Goal: Navigation & Orientation: Find specific page/section

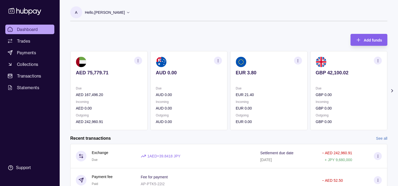
click at [378, 59] on circle "button" at bounding box center [378, 59] width 0 height 0
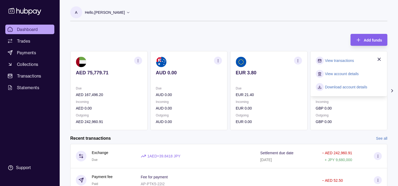
click at [340, 63] on link "View transactions" at bounding box center [339, 61] width 29 height 6
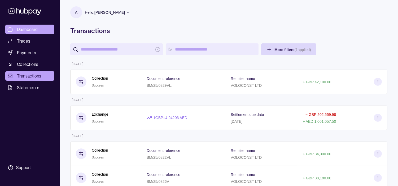
click at [23, 26] on link "Dashboard" at bounding box center [29, 30] width 49 height 10
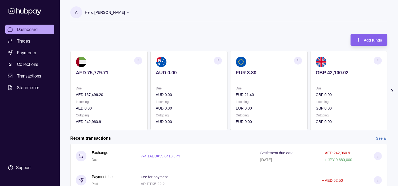
click at [317, 99] on div "Due GBP 0.00 Incoming GBP 0.00 Outgoing GBP 0.00" at bounding box center [349, 105] width 66 height 39
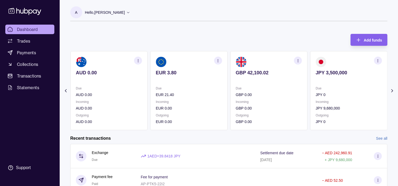
click at [316, 98] on div "Due JPY 0 Incoming JPY 9,680,000 Outgoing JPY 0" at bounding box center [349, 105] width 66 height 39
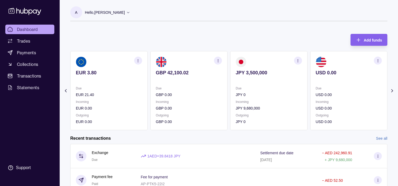
click at [148, 86] on section "EUR 3.80 Due EUR 21.40 Incoming EUR 0.00 Outgoing EUR 0.00" at bounding box center [108, 90] width 77 height 79
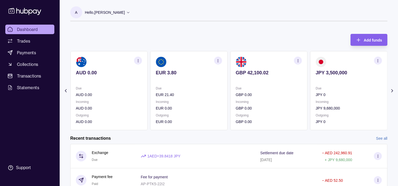
click at [148, 77] on section "AUD 0.00 Due AUD 0.00 Incoming AUD 0.00 Outgoing AUD 0.00" at bounding box center [108, 90] width 77 height 79
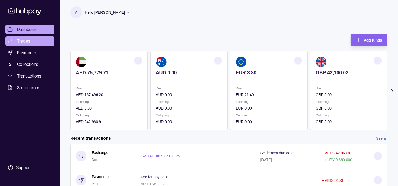
click at [28, 38] on span "Trades" at bounding box center [23, 41] width 13 height 6
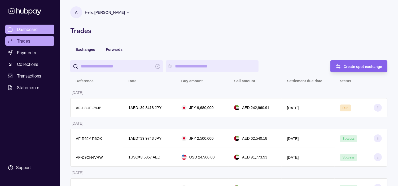
click at [35, 30] on span "Dashboard" at bounding box center [27, 29] width 21 height 6
